Goal: Information Seeking & Learning: Learn about a topic

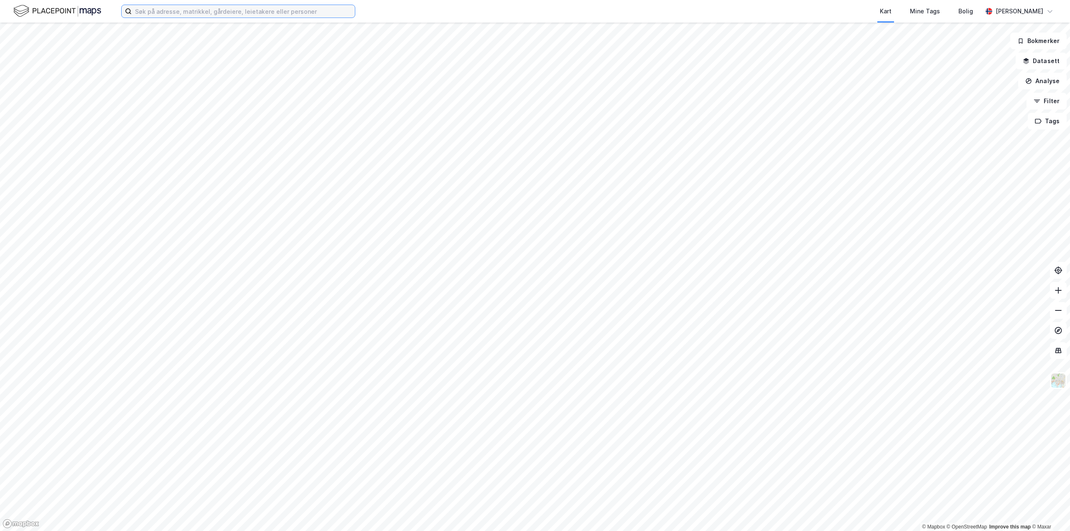
click at [305, 14] on input at bounding box center [243, 11] width 223 height 13
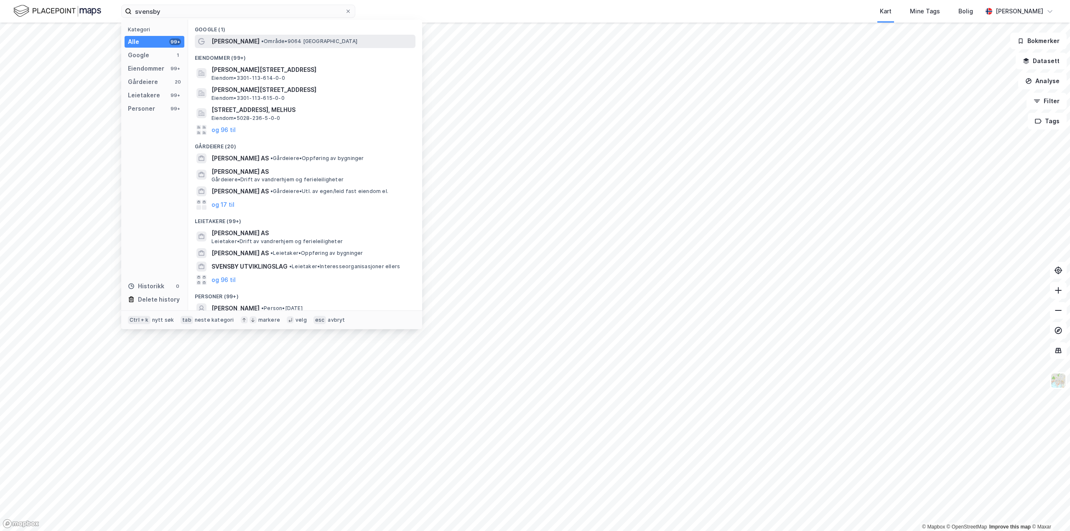
click at [286, 40] on span "• Område • 9064 [GEOGRAPHIC_DATA]" at bounding box center [309, 41] width 96 height 7
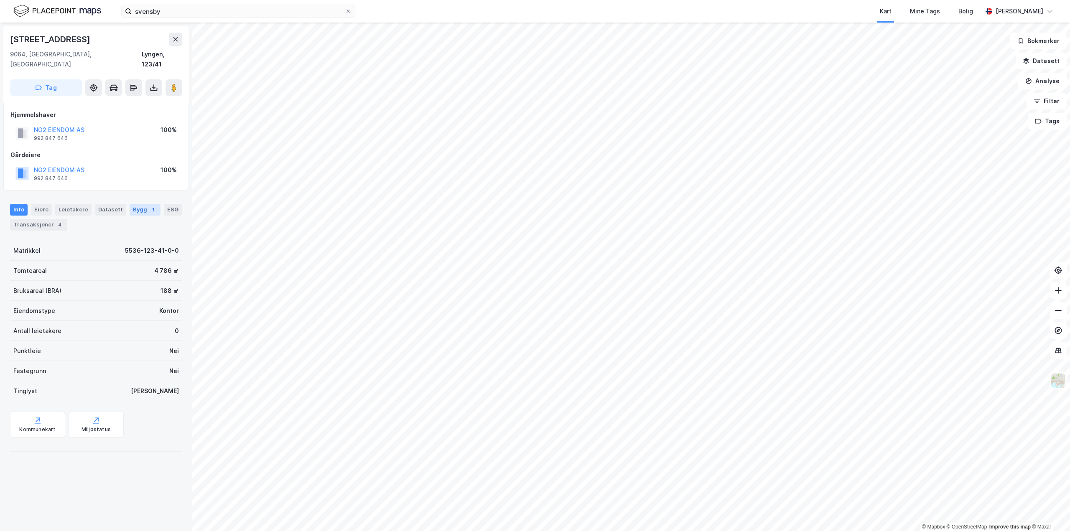
click at [149, 206] on div "1" at bounding box center [153, 210] width 8 height 8
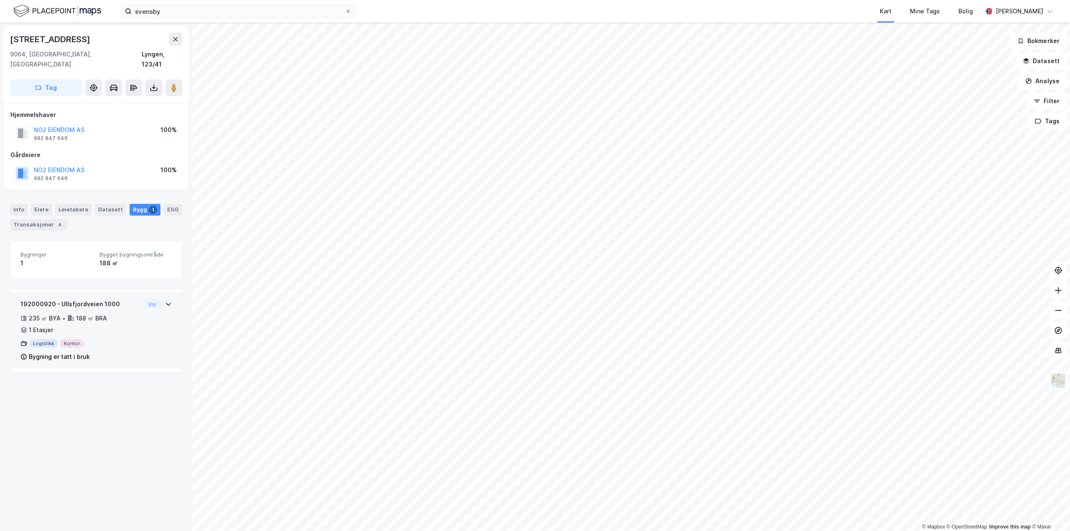
click at [135, 324] on div "192000920 - Ullsfjordveien 1000 235 ㎡ BYA • 188 ㎡ BRA • 1 Etasjer Logistikk Kon…" at bounding box center [95, 333] width 151 height 69
click at [176, 84] on image at bounding box center [173, 88] width 5 height 8
click at [17, 204] on div "Info" at bounding box center [19, 210] width 18 height 12
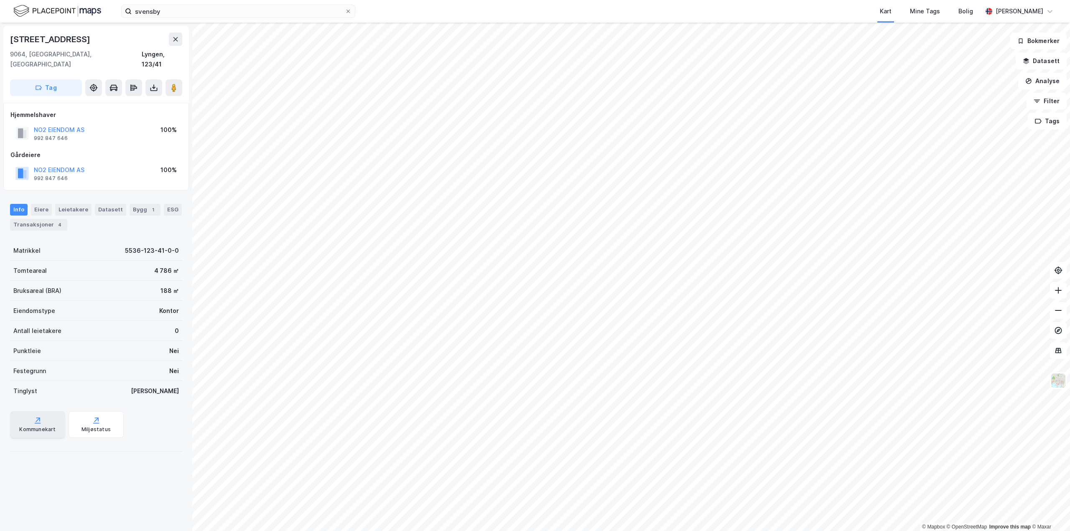
click at [42, 411] on div "Kommunekart" at bounding box center [37, 424] width 55 height 27
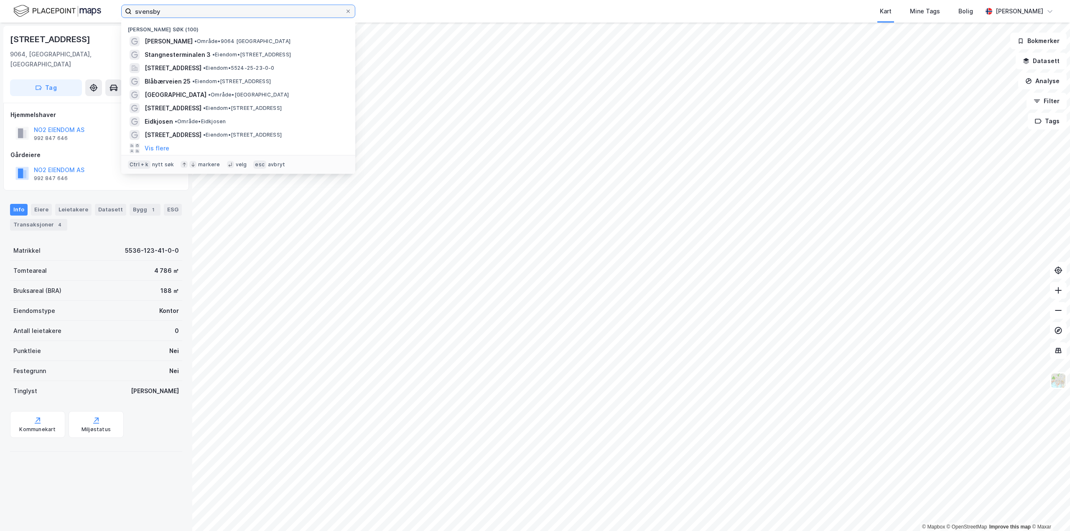
drag, startPoint x: 131, startPoint y: 15, endPoint x: 74, endPoint y: 16, distance: 57.3
click at [74, 16] on div "[PERSON_NAME] søk (100) [GEOGRAPHIC_DATA][PERSON_NAME] • 9064 [PERSON_NAME] 3 •…" at bounding box center [535, 11] width 1070 height 23
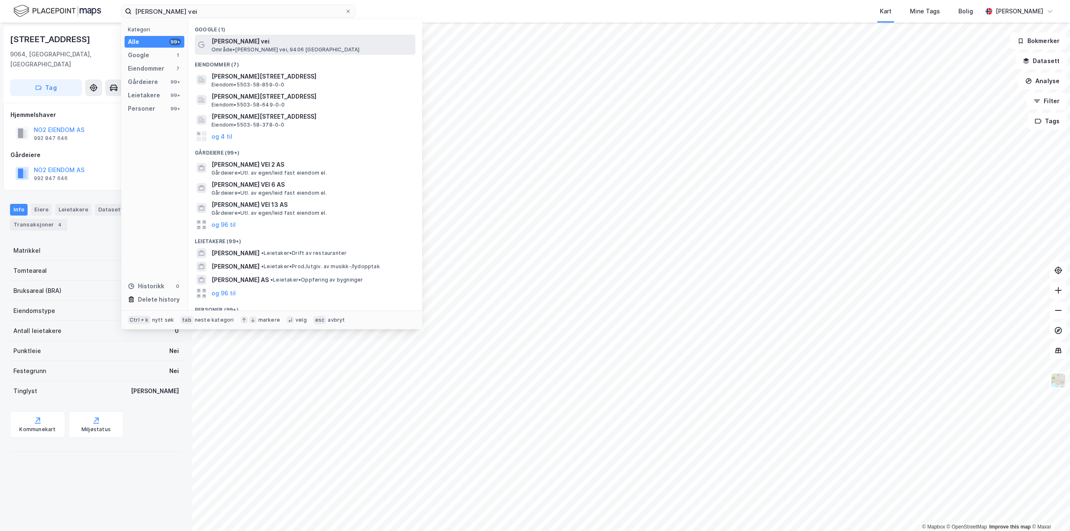
click at [263, 47] on span "Område • [PERSON_NAME] vei, 9406 [GEOGRAPHIC_DATA]" at bounding box center [286, 49] width 148 height 7
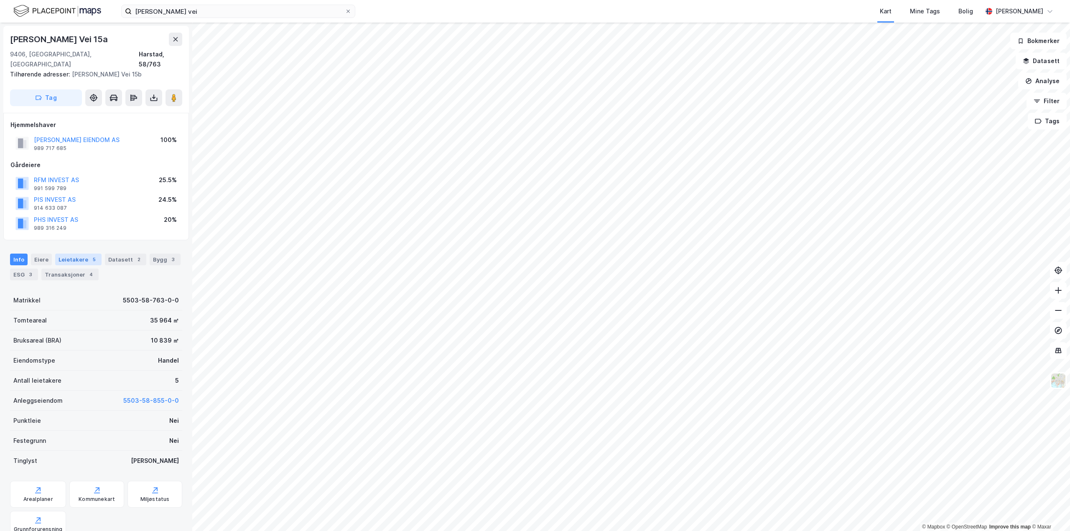
click at [85, 254] on div "Leietakere 5" at bounding box center [78, 260] width 46 height 12
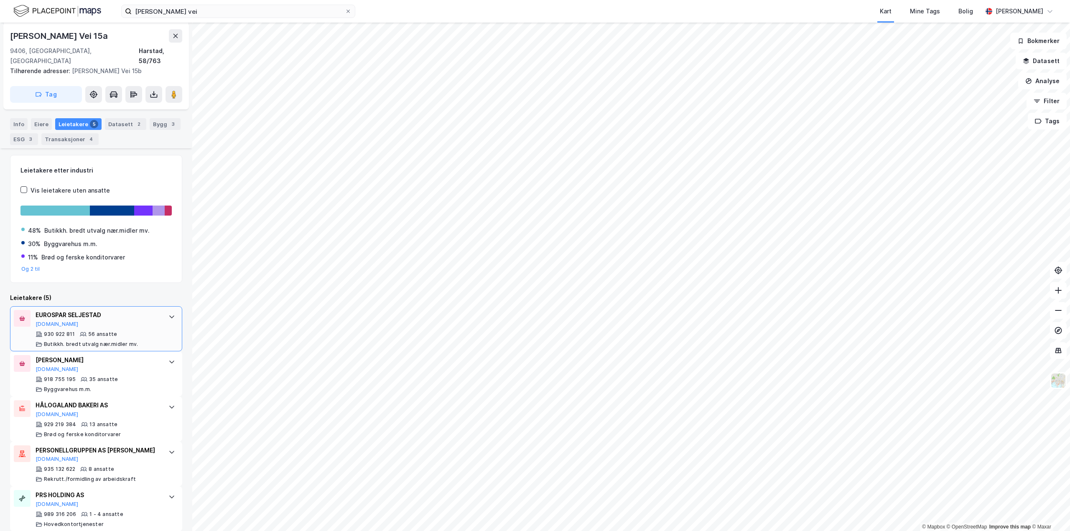
scroll to position [136, 0]
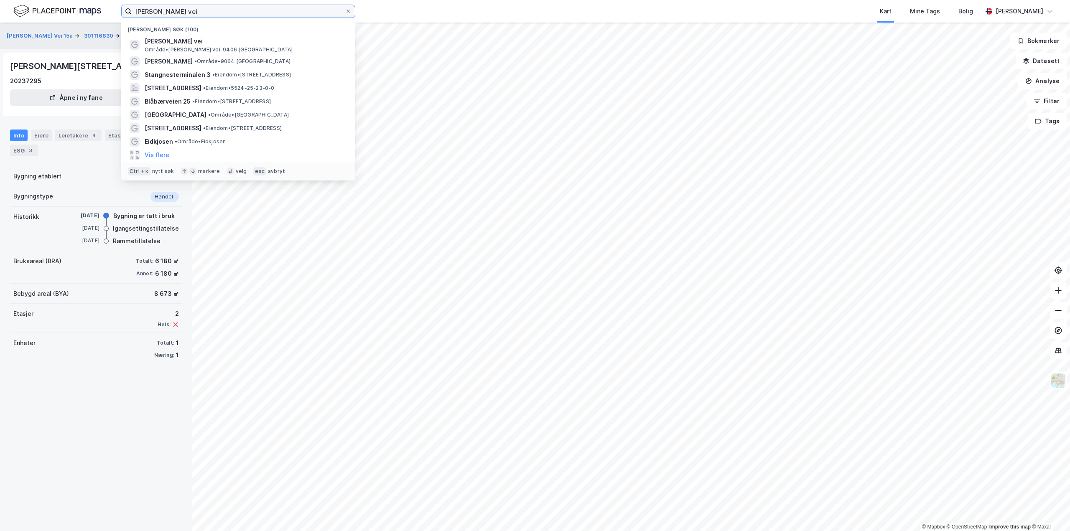
drag, startPoint x: -47, startPoint y: 36, endPoint x: -98, endPoint y: 40, distance: 51.2
click at [0, 40] on html "[PERSON_NAME] vei Nylige søk (100) [PERSON_NAME] vei Område • [PERSON_NAME] vei…" at bounding box center [535, 265] width 1070 height 531
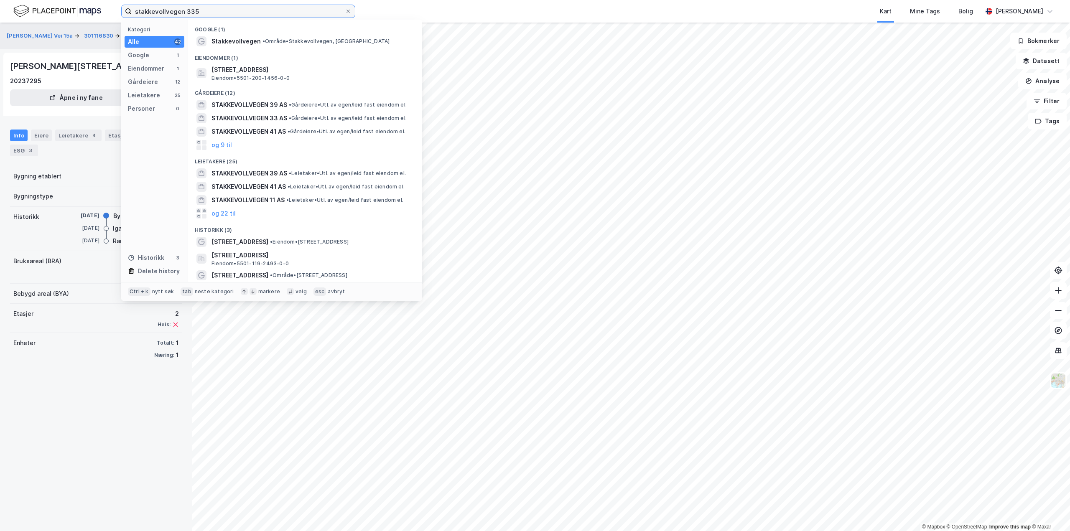
type input "stakkevollvegen 335"
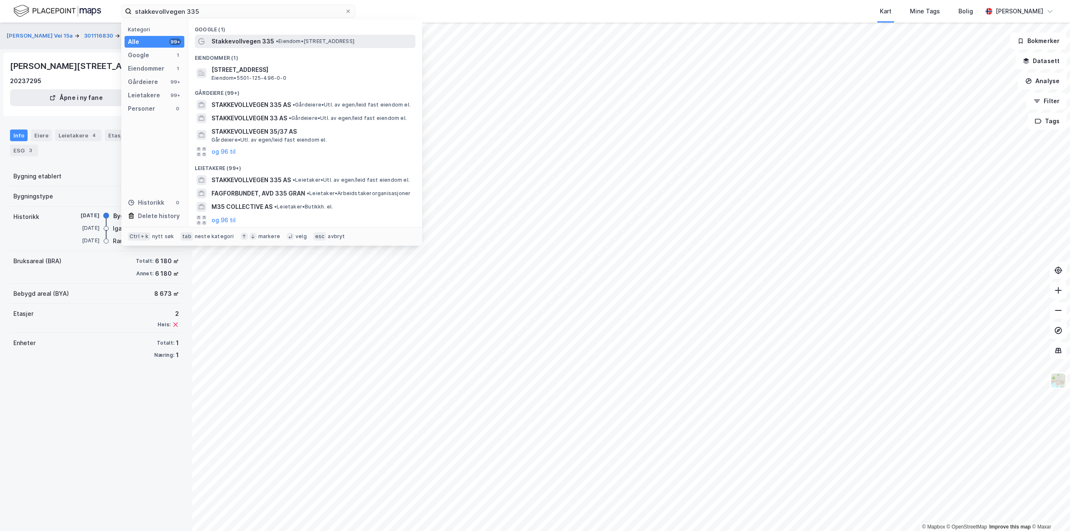
click at [257, 41] on span "Stakkevollvegen 335" at bounding box center [243, 41] width 63 height 10
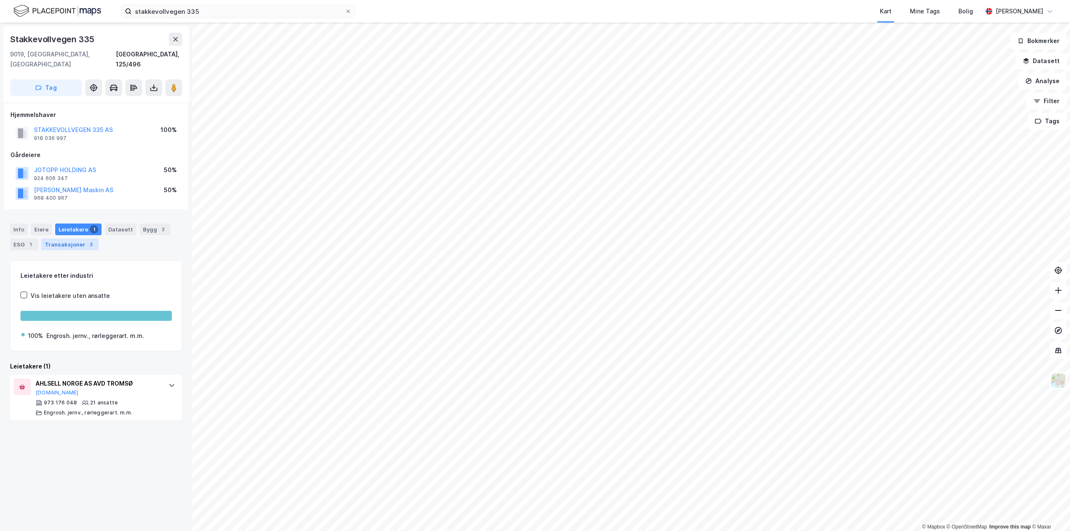
click at [66, 239] on div "Transaksjoner 3" at bounding box center [69, 245] width 57 height 12
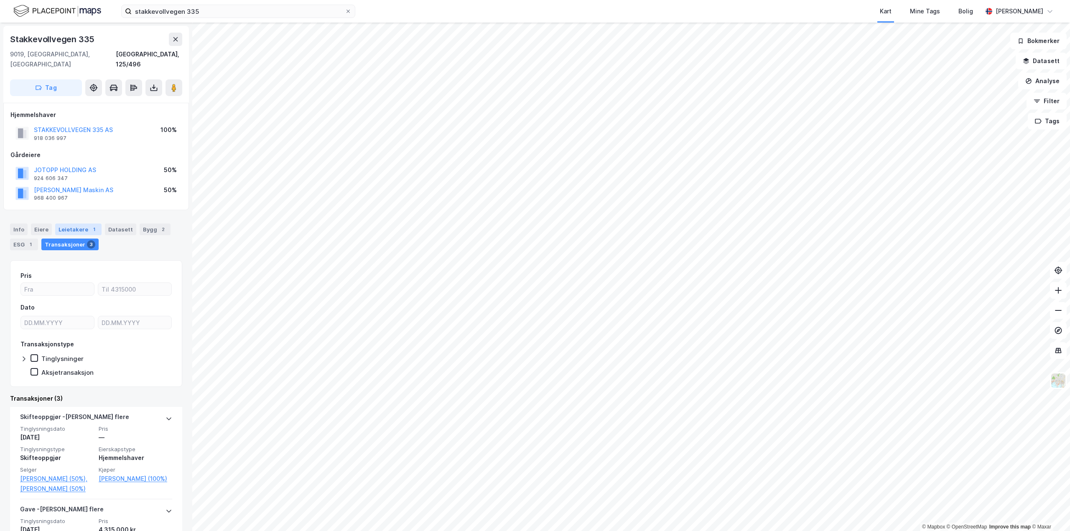
click at [82, 224] on div "Leietakere 1" at bounding box center [78, 230] width 46 height 12
